Goal: Task Accomplishment & Management: Manage account settings

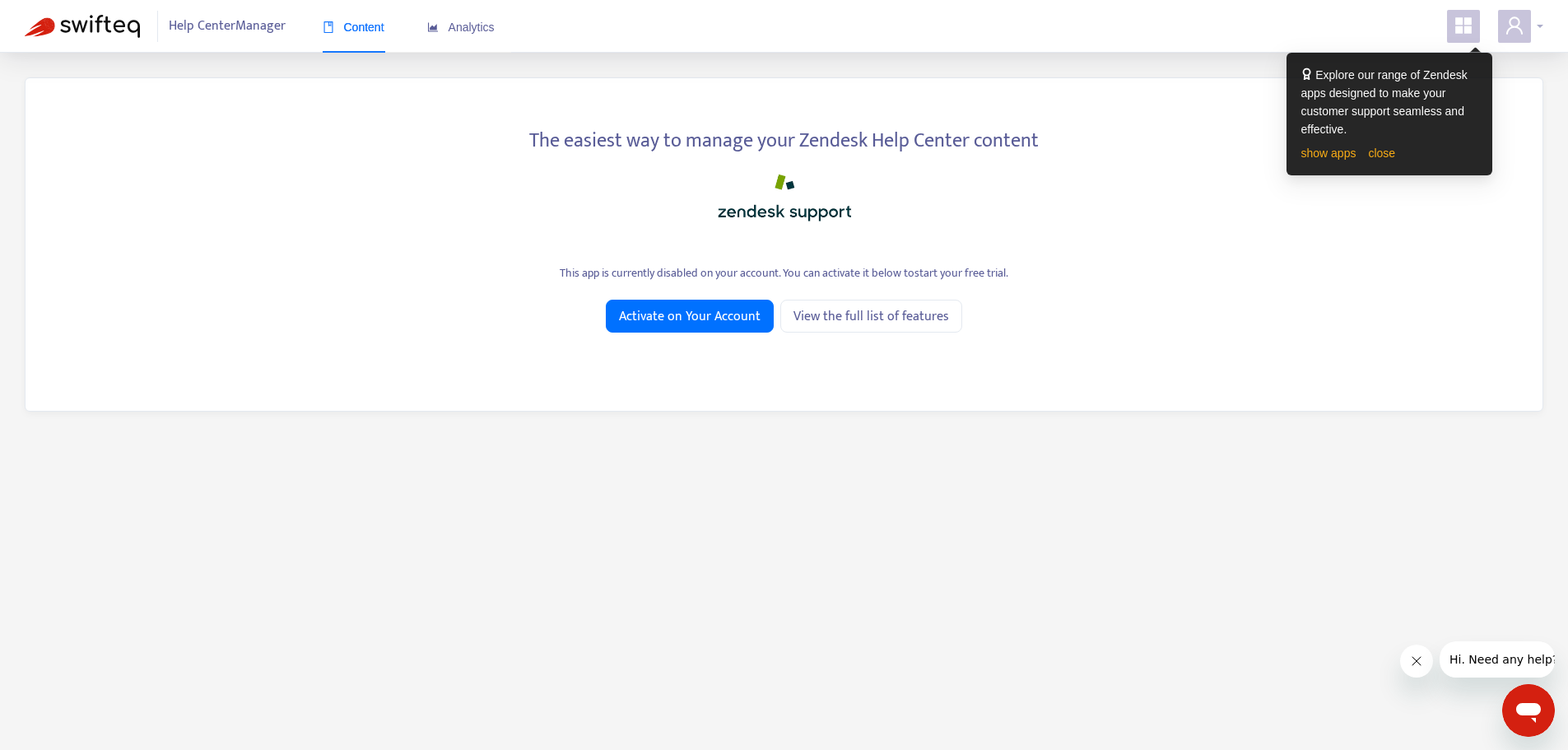
click at [1506, 39] on span at bounding box center [1514, 26] width 33 height 33
click at [1405, 192] on link "Manage Billing" at bounding box center [1393, 182] width 88 height 19
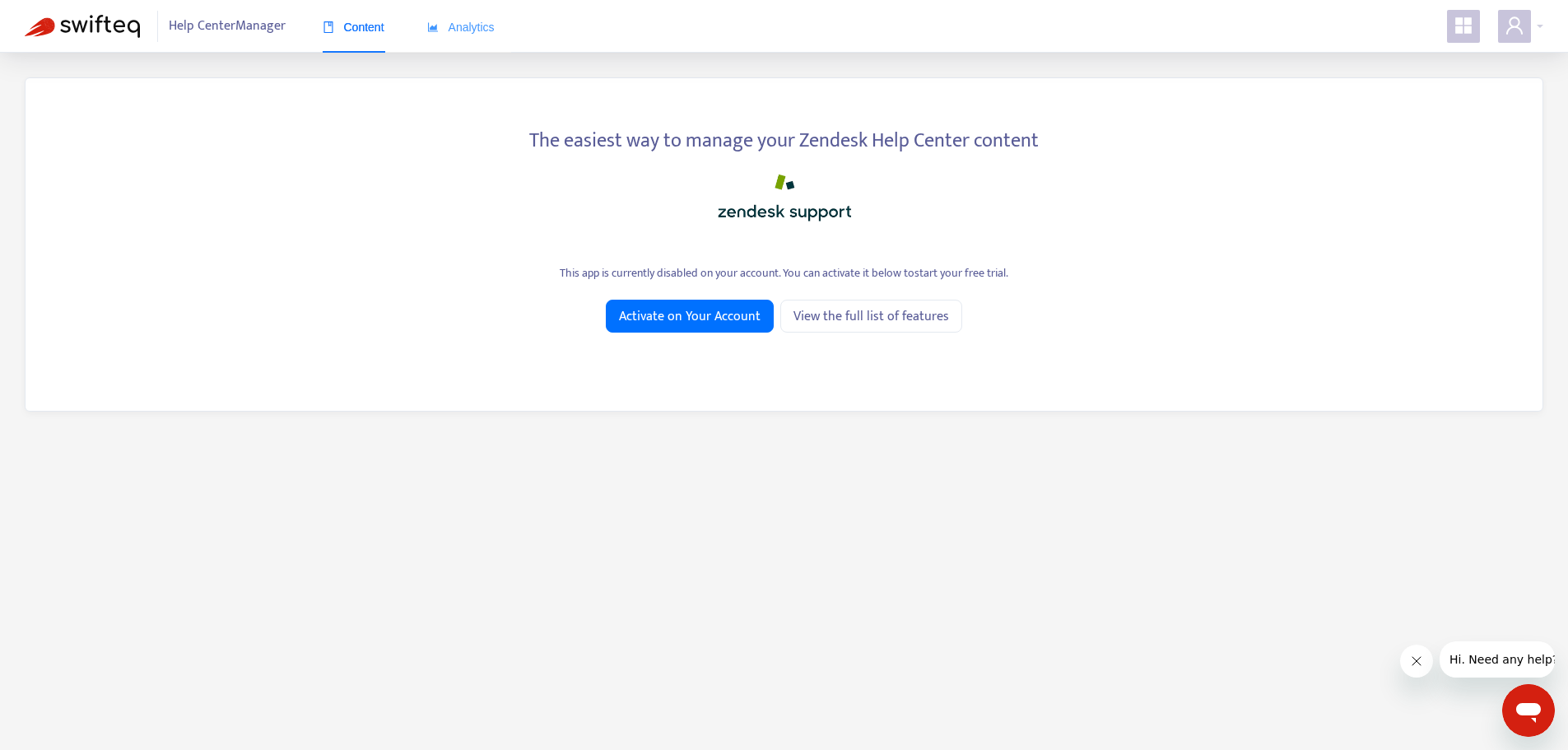
click at [444, 16] on div "Analytics" at bounding box center [460, 27] width 67 height 50
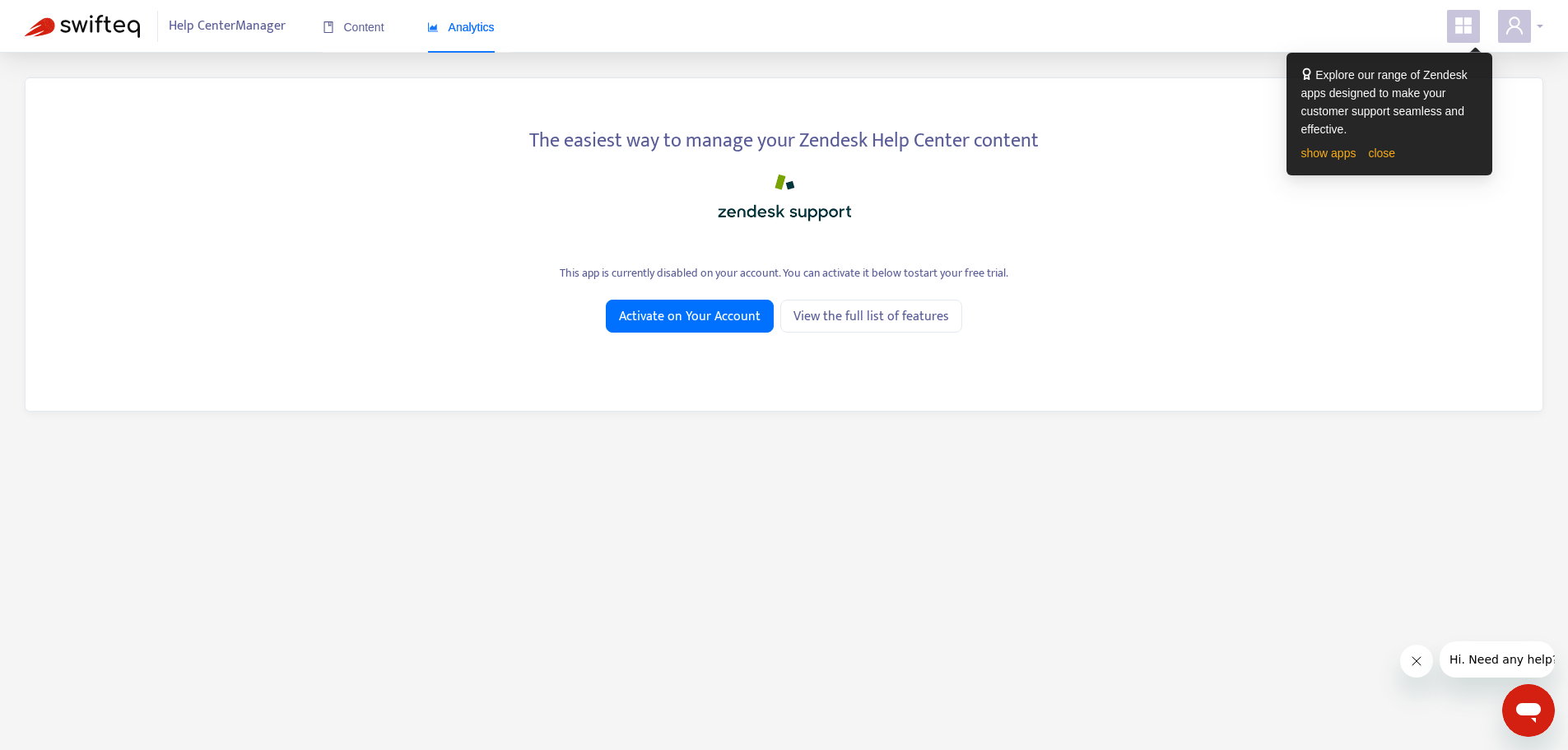
click at [1528, 23] on span at bounding box center [1514, 26] width 33 height 33
click at [1431, 182] on link "Manage Billing" at bounding box center [1393, 182] width 88 height 19
